Goal: Use online tool/utility: Use online tool/utility

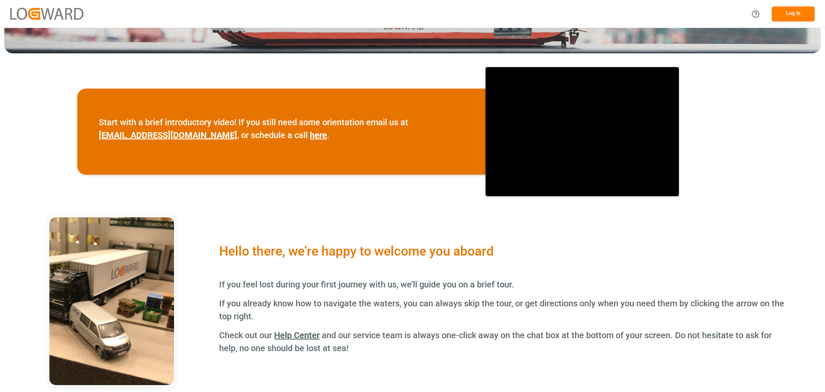
scroll to position [316, 0]
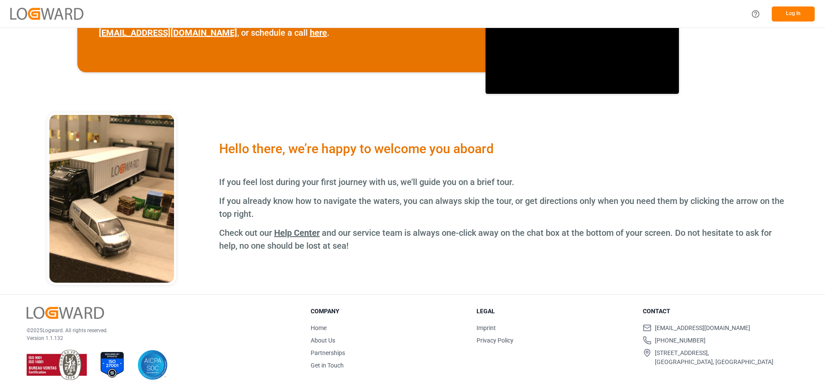
click at [785, 12] on button "Log In" at bounding box center [793, 13] width 43 height 15
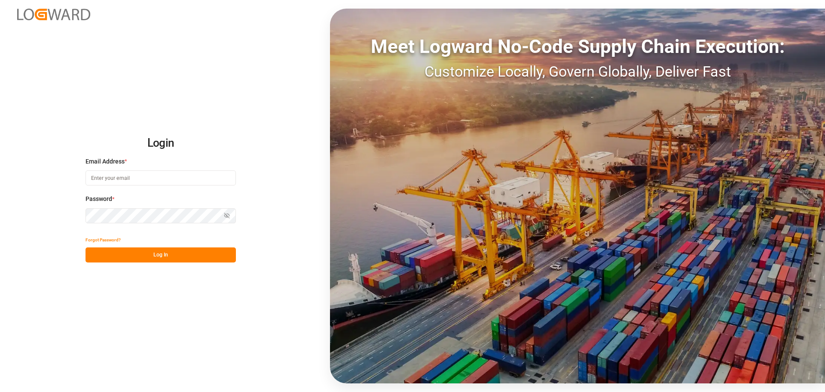
click at [132, 175] on input at bounding box center [161, 177] width 150 height 15
click at [130, 178] on input at bounding box center [161, 177] width 150 height 15
type input "[PERSON_NAME][EMAIL_ADDRESS][DOMAIN_NAME]"
click at [138, 253] on button "Log In" at bounding box center [161, 254] width 150 height 15
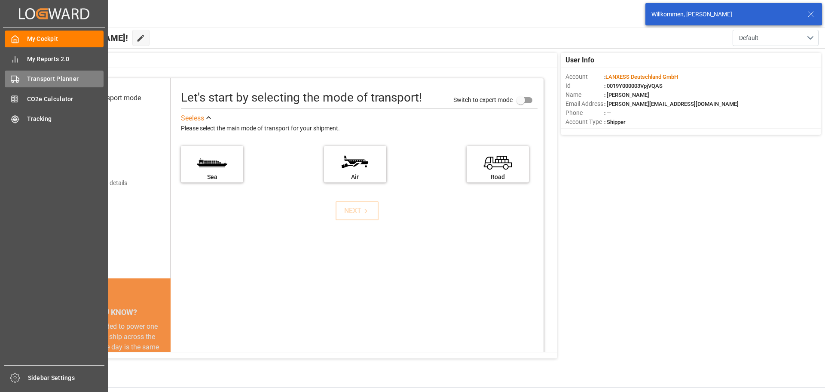
click at [46, 84] on div "Transport Planner Transport Planner" at bounding box center [54, 78] width 99 height 17
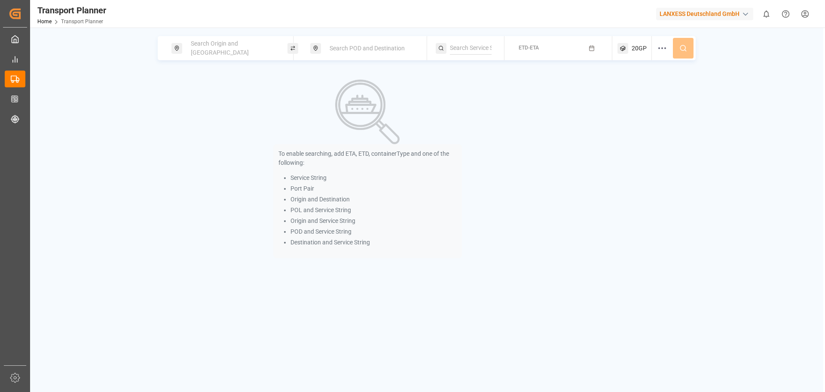
click at [237, 48] on span "Search Origin and [GEOGRAPHIC_DATA]" at bounding box center [220, 48] width 58 height 16
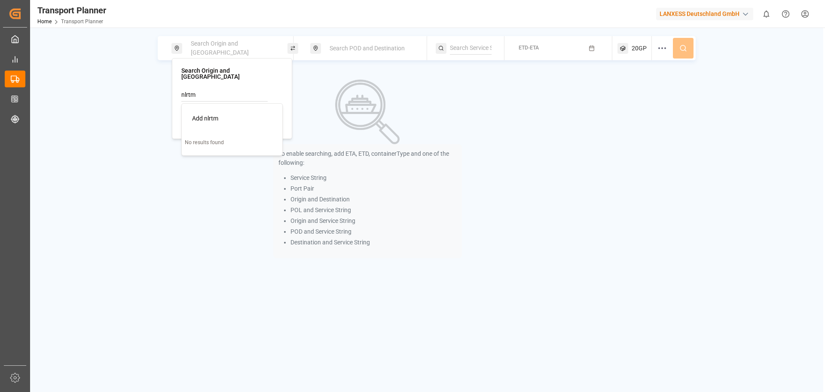
drag, startPoint x: 200, startPoint y: 85, endPoint x: 165, endPoint y: 89, distance: 35.5
click at [165, 89] on body "Created by potrace 1.15, written by [PERSON_NAME] [DATE]-[DATE] Created by potr…" at bounding box center [412, 196] width 825 height 392
type input "n"
click at [220, 145] on div "[GEOGRAPHIC_DATA]" at bounding box center [221, 149] width 58 height 9
type input "NLRTM"
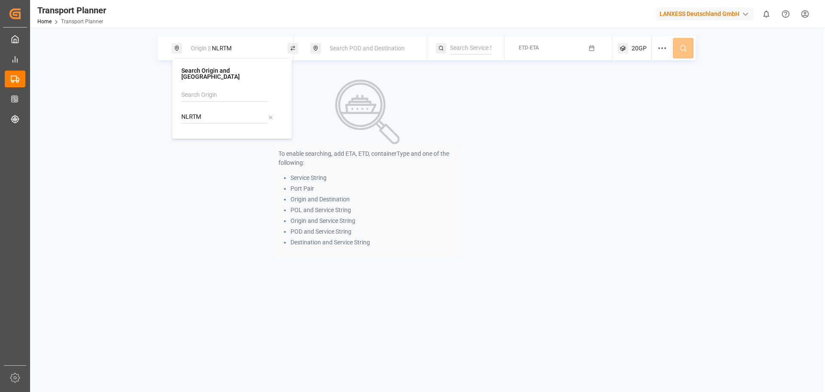
click at [374, 50] on span "Search POD and Destination" at bounding box center [367, 48] width 75 height 7
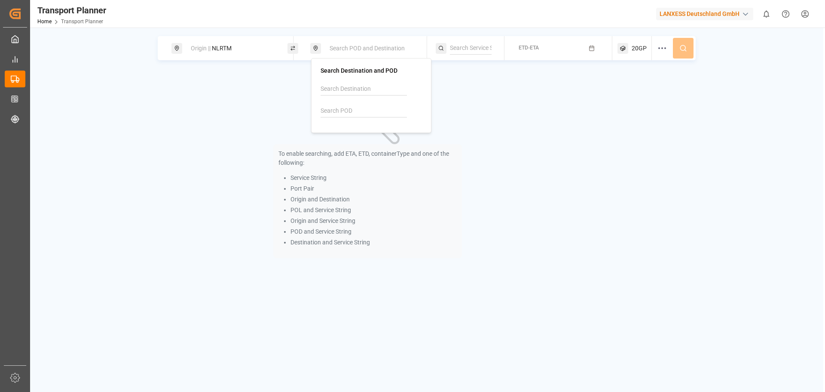
click at [335, 111] on input at bounding box center [364, 110] width 86 height 13
click at [345, 132] on b "CNTAO" at bounding box center [353, 134] width 20 height 7
type input "CNTAO"
click at [481, 52] on input at bounding box center [471, 48] width 42 height 13
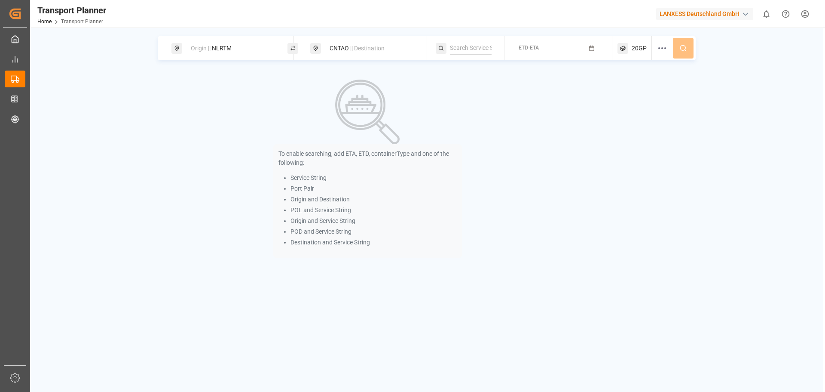
click at [550, 49] on button "ETD-ETA" at bounding box center [559, 48] width 98 height 17
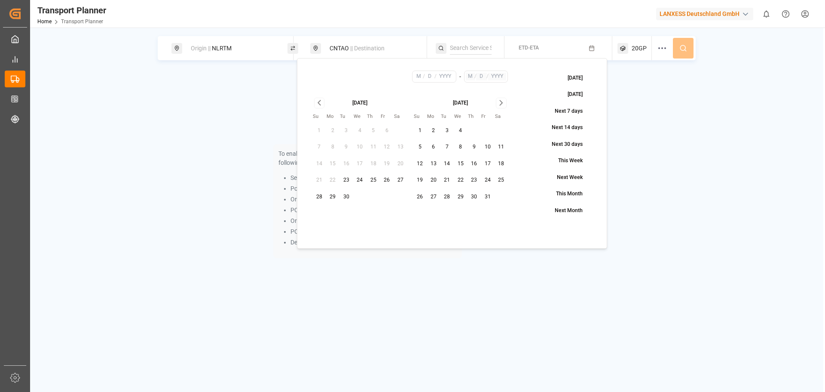
click at [435, 165] on button "13" at bounding box center [434, 164] width 14 height 14
type input "10"
type input "13"
type input "2025"
click at [502, 104] on icon "Go to next month" at bounding box center [501, 103] width 10 height 10
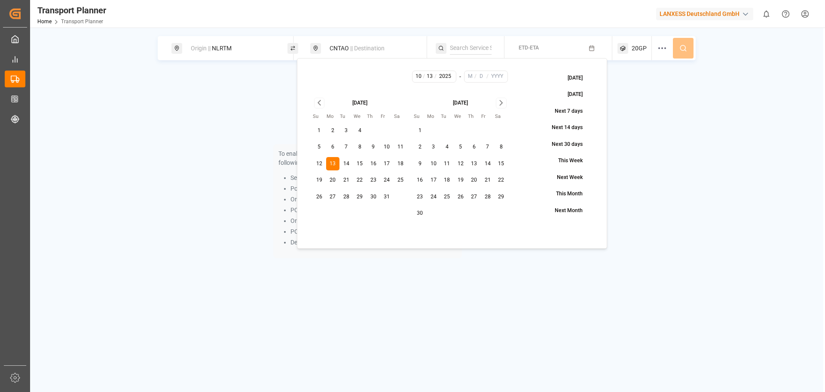
click at [502, 104] on icon "Go to next month" at bounding box center [501, 103] width 10 height 10
click at [459, 196] on button "31" at bounding box center [461, 197] width 14 height 14
type input "12"
type input "31"
type input "2025"
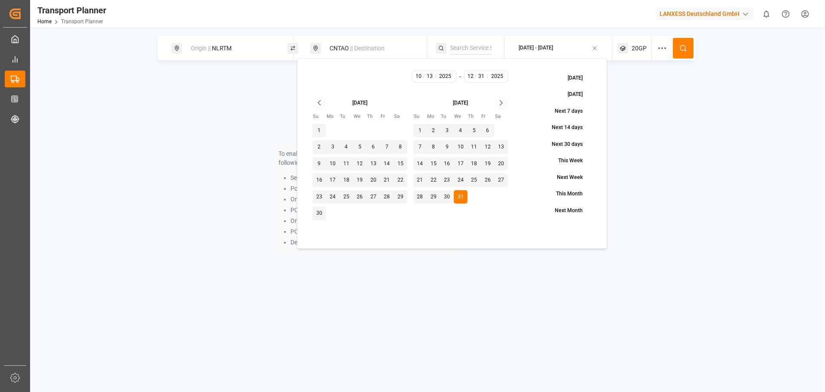
click at [684, 52] on button at bounding box center [683, 48] width 21 height 21
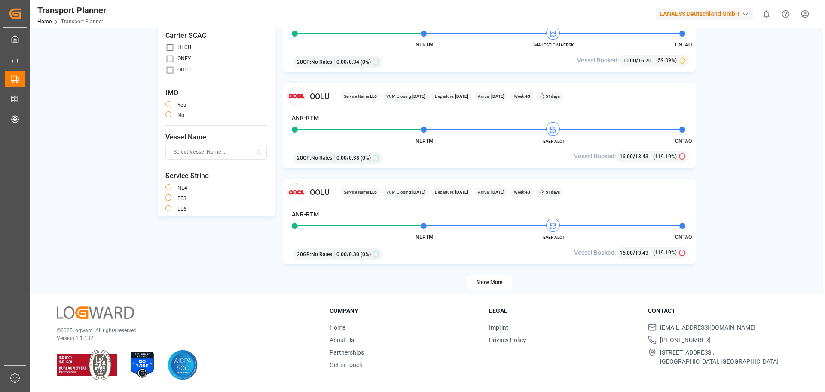
scroll to position [1623, 0]
click at [506, 284] on button "Show More" at bounding box center [490, 281] width 46 height 15
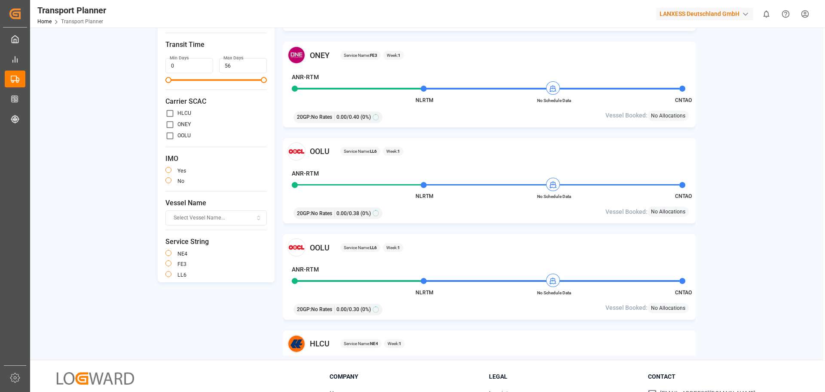
scroll to position [0, 0]
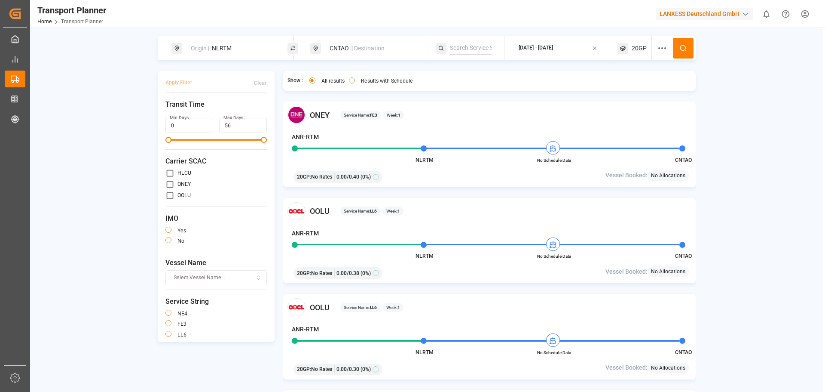
click at [553, 48] on div "[DATE] - [DATE]" at bounding box center [536, 48] width 34 height 8
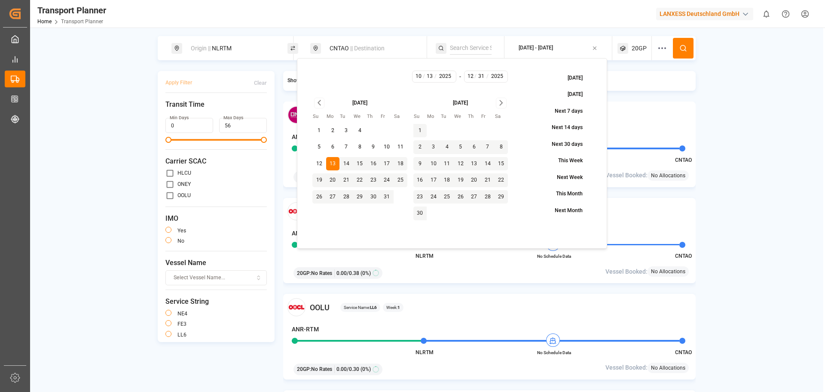
click at [332, 179] on button "20" at bounding box center [333, 180] width 14 height 14
type input "10"
type input "20"
click at [332, 179] on button "20" at bounding box center [333, 180] width 14 height 14
type input "20"
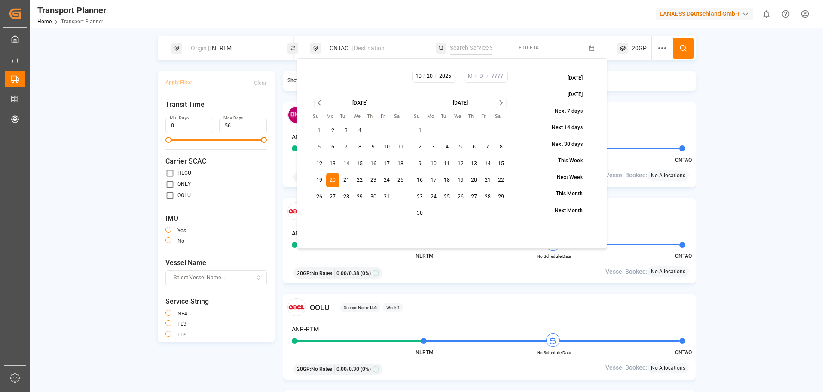
click at [502, 103] on icon "Go to next month" at bounding box center [501, 103] width 10 height 10
click at [361, 196] on button "31" at bounding box center [360, 197] width 14 height 14
type input "12"
type input "31"
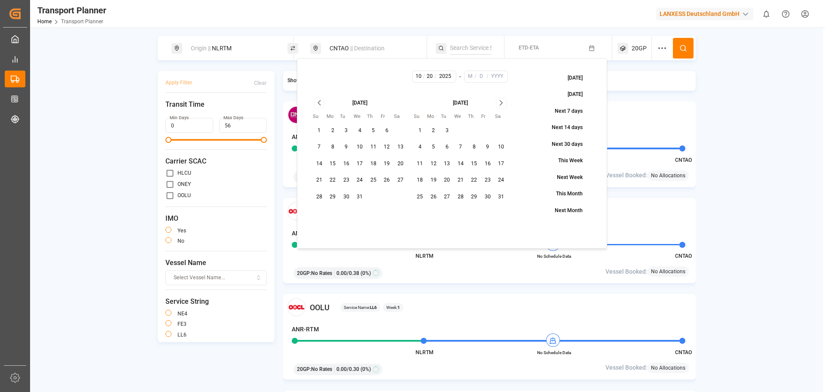
type input "2025"
click at [684, 53] on button at bounding box center [683, 48] width 21 height 21
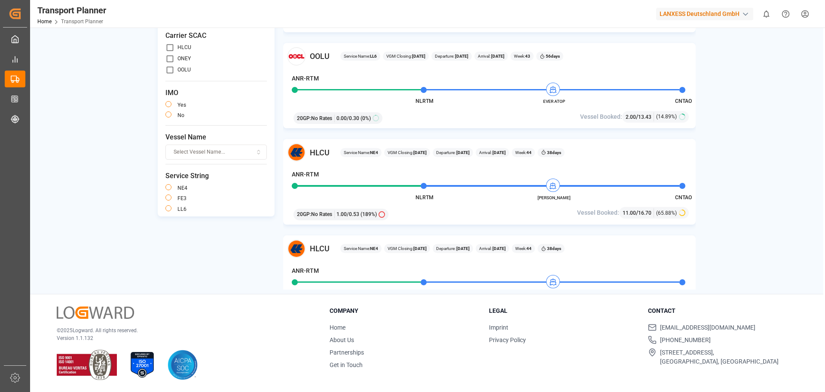
scroll to position [1204, 0]
